Goal: Check status: Check status

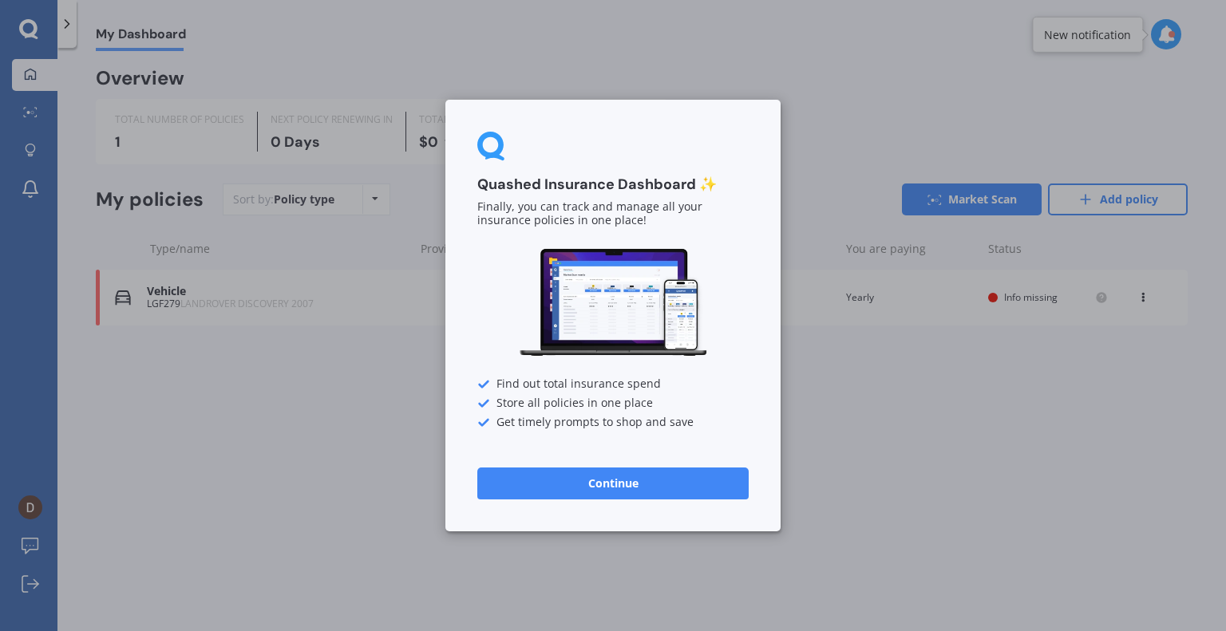
click at [602, 484] on button "Continue" at bounding box center [612, 484] width 271 height 32
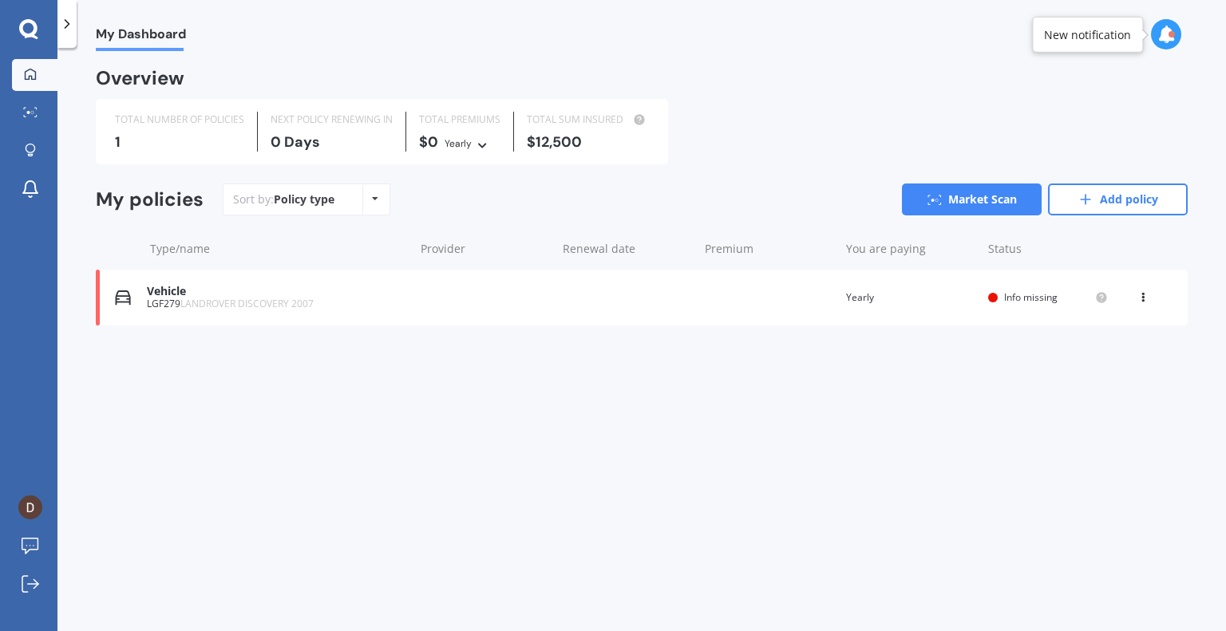
click at [178, 307] on div "LGF279 LANDROVER DISCOVERY 2007" at bounding box center [276, 303] width 259 height 11
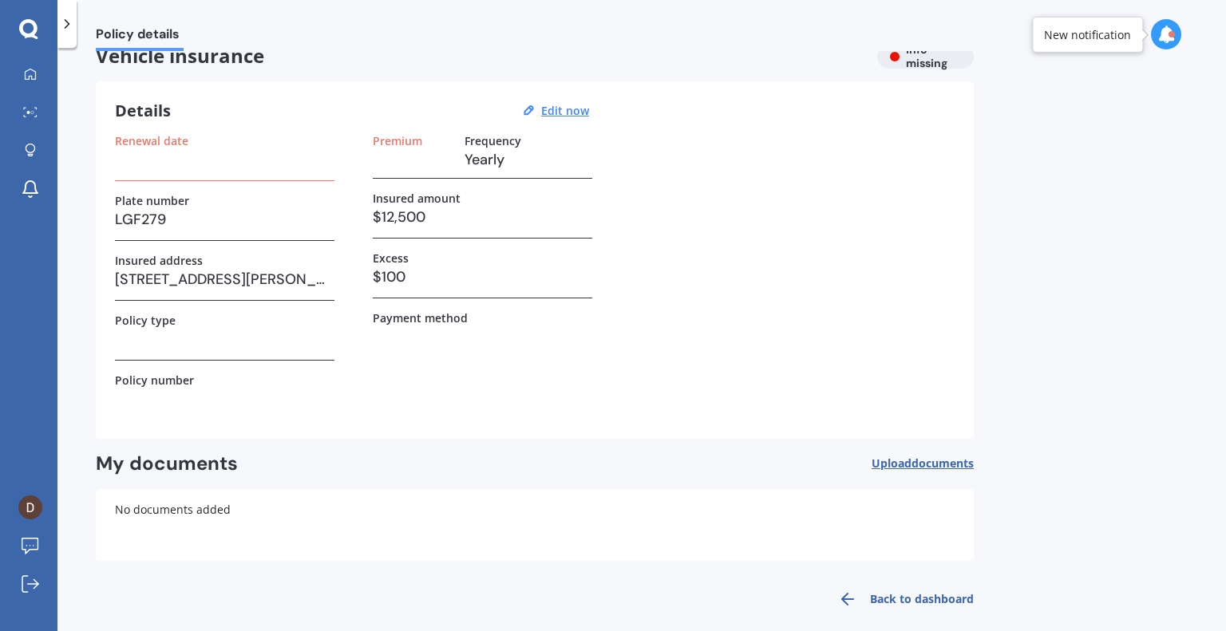
scroll to position [40, 0]
